Goal: Book appointment/travel/reservation

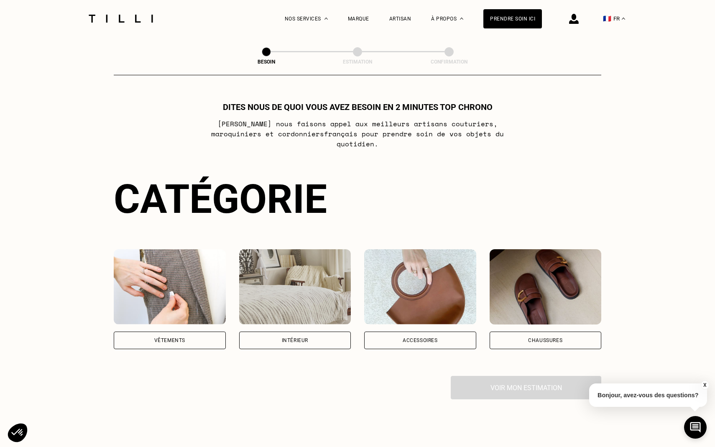
click at [171, 332] on div "Vêtements" at bounding box center [170, 341] width 112 height 18
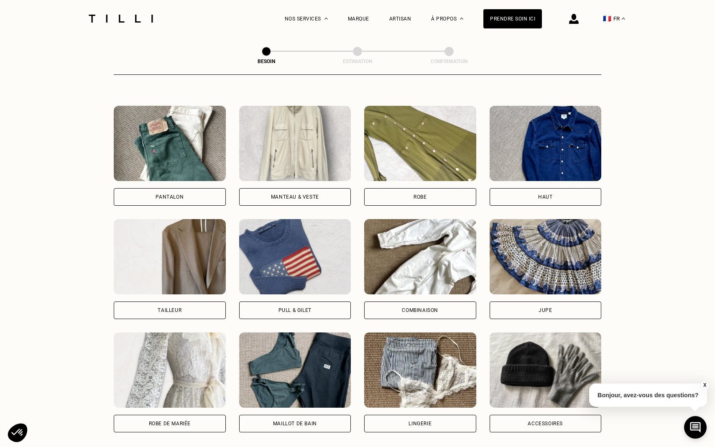
scroll to position [369, 0]
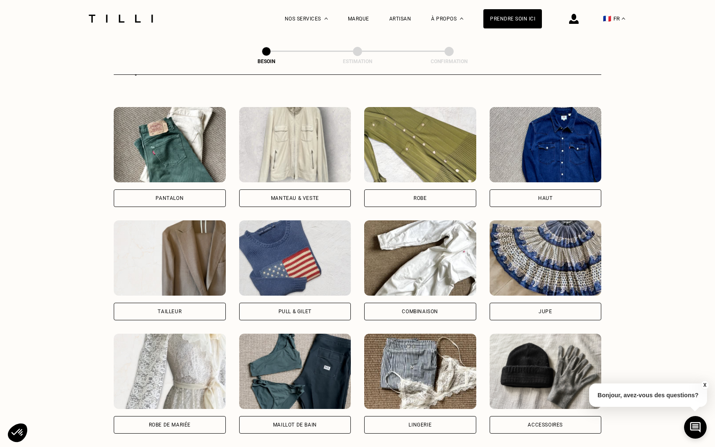
click at [189, 191] on div "Pantalon" at bounding box center [170, 198] width 112 height 18
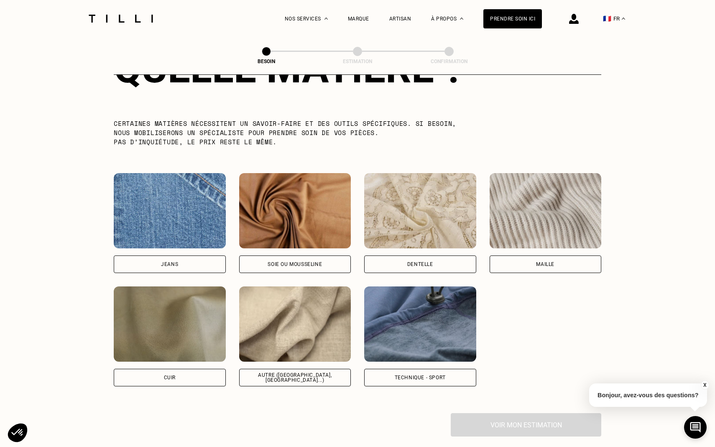
scroll to position [815, 0]
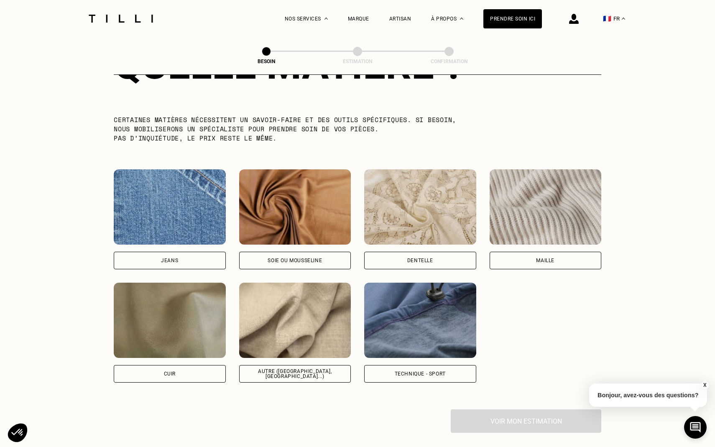
click at [287, 365] on div "Autre ([GEOGRAPHIC_DATA], [GEOGRAPHIC_DATA]...)" at bounding box center [295, 374] width 112 height 18
select select "FR"
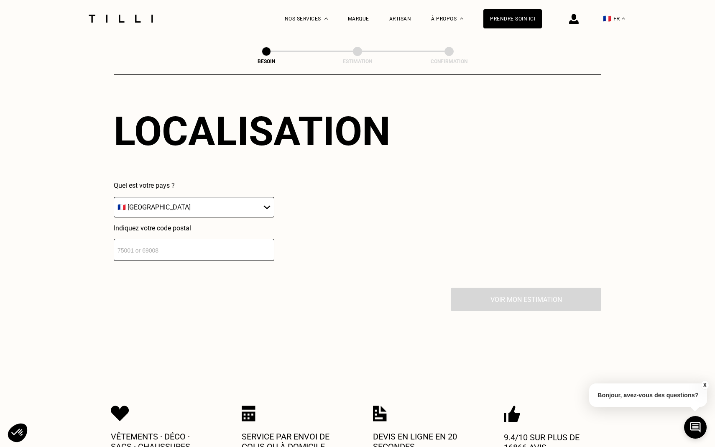
scroll to position [1144, 0]
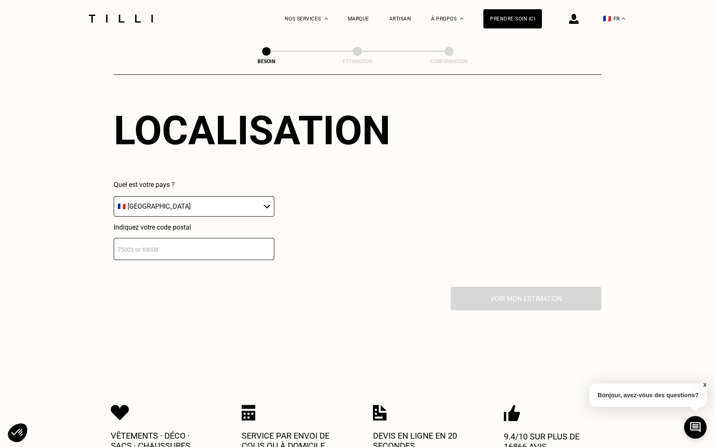
click at [139, 238] on input "number" at bounding box center [194, 249] width 161 height 22
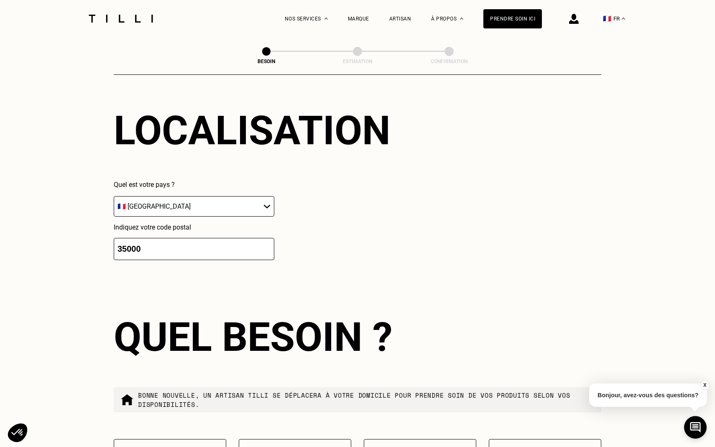
scroll to position [1330, 0]
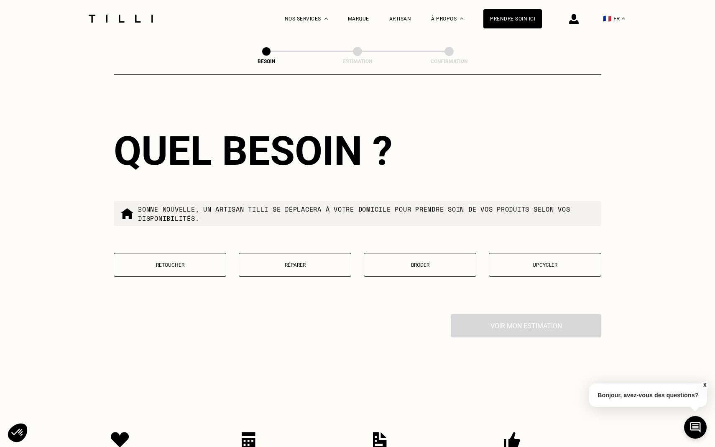
type input "35000"
click at [297, 254] on button "Réparer" at bounding box center [295, 265] width 113 height 24
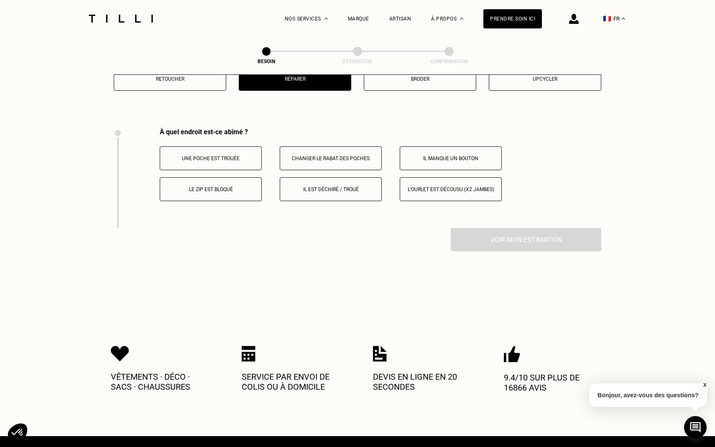
scroll to position [1544, 0]
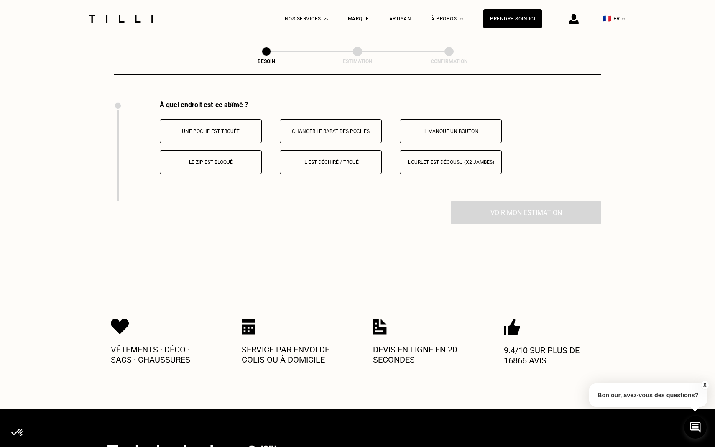
click at [324, 161] on button "Il est déchiré / troué" at bounding box center [331, 162] width 102 height 24
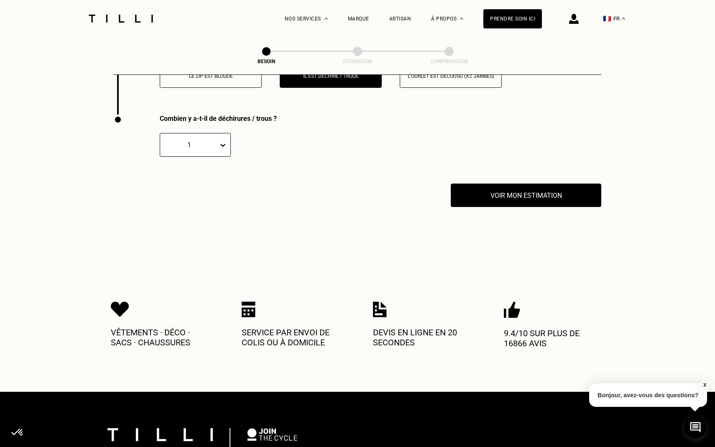
scroll to position [1644, 0]
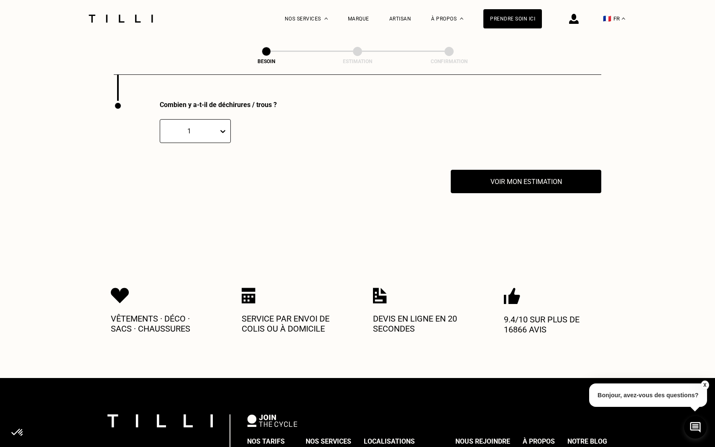
click at [223, 127] on icon at bounding box center [223, 131] width 8 height 8
click at [177, 165] on div "2" at bounding box center [195, 171] width 71 height 15
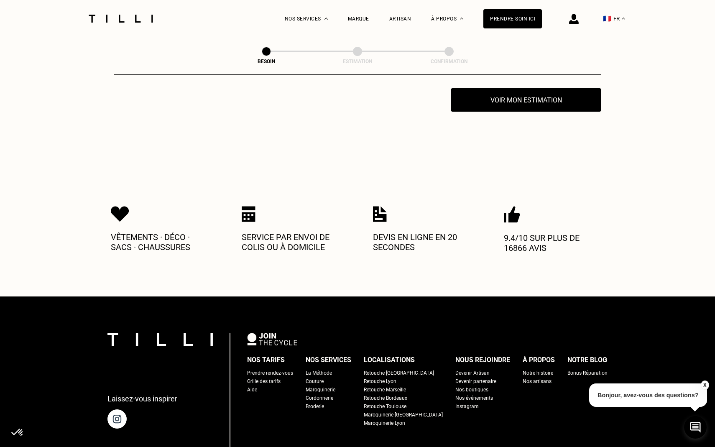
scroll to position [1723, 0]
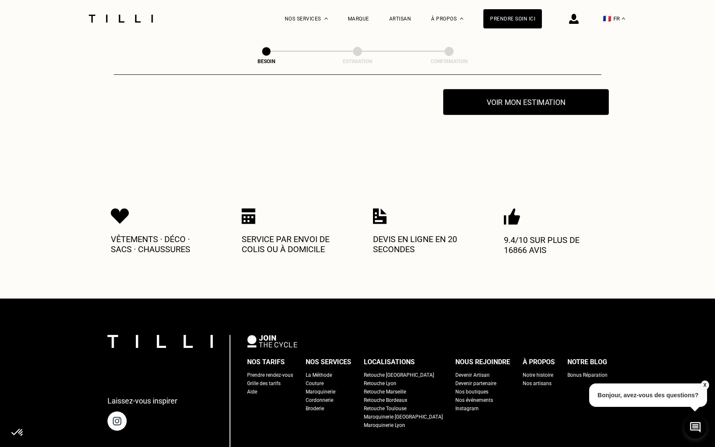
click at [500, 106] on button "Voir mon estimation" at bounding box center [526, 102] width 166 height 26
click at [273, 379] on div "Grille des tarifs" at bounding box center [263, 383] width 33 height 8
select select "FR"
